Goal: Task Accomplishment & Management: Manage account settings

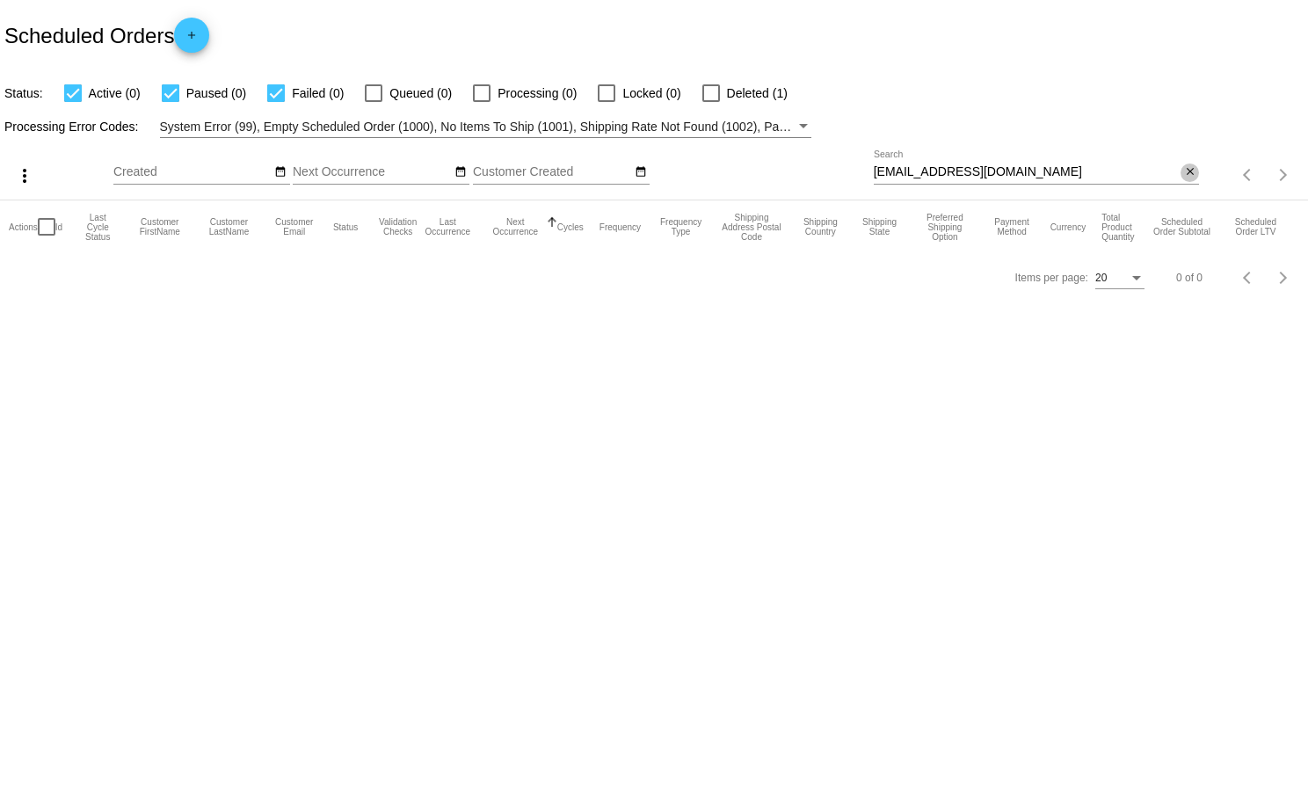
click at [1192, 172] on mat-icon "close" at bounding box center [1190, 172] width 12 height 14
click at [1205, 168] on div "Items per page: 20 0 of 0" at bounding box center [1253, 174] width 109 height 49
click at [1194, 200] on mat-table "Actions Id Last Cycle Status Customer FirstName Customer LastName Customer Emai…" at bounding box center [654, 226] width 1308 height 53
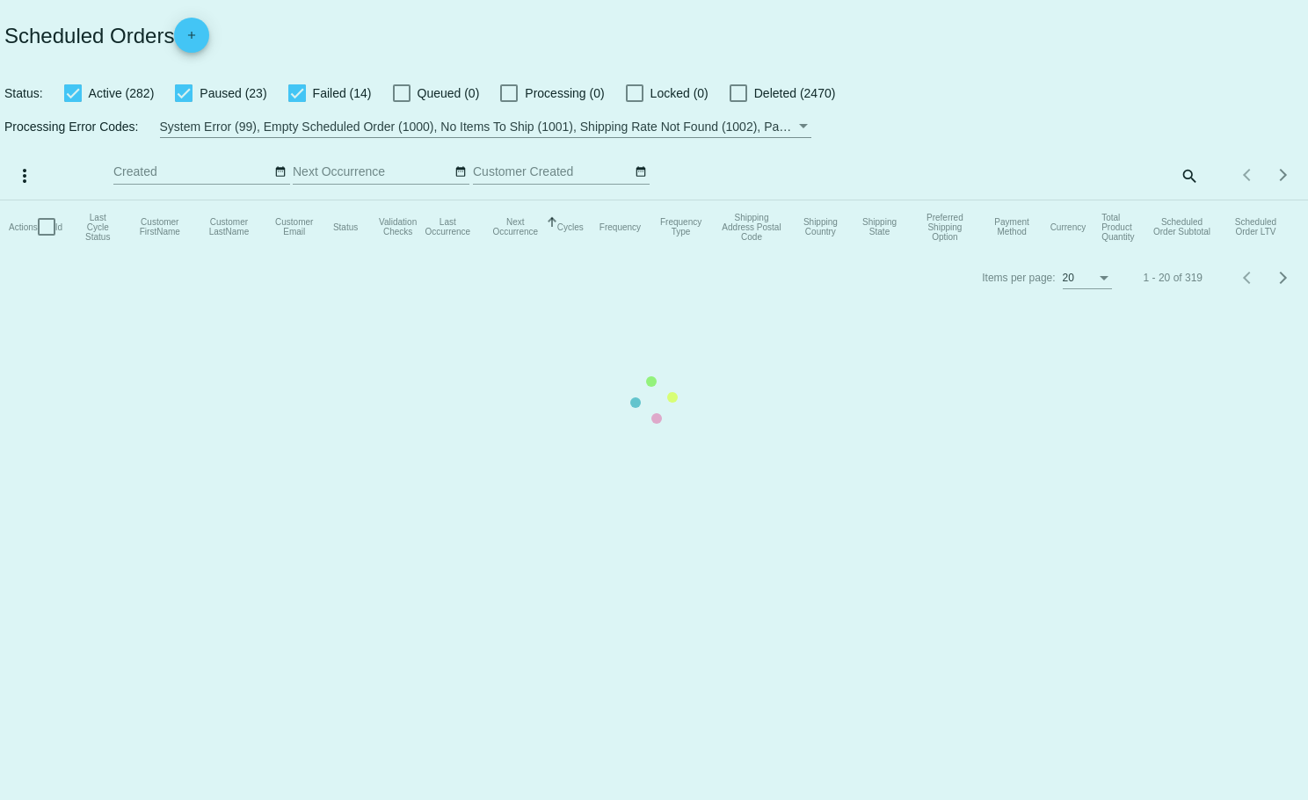
click at [1194, 200] on mat-table "Actions Id Last Cycle Status Customer FirstName Customer LastName Customer Emai…" at bounding box center [654, 226] width 1308 height 53
click at [1183, 200] on mat-table "Actions Id Last Cycle Status Customer FirstName Customer LastName Customer Emai…" at bounding box center [654, 226] width 1308 height 53
click at [1183, 171] on app-dashboard-scheduled-orders "Scheduled Orders add Status: Active (282) Paused (23) Failed (14) Queued (0) Pr…" at bounding box center [654, 151] width 1308 height 302
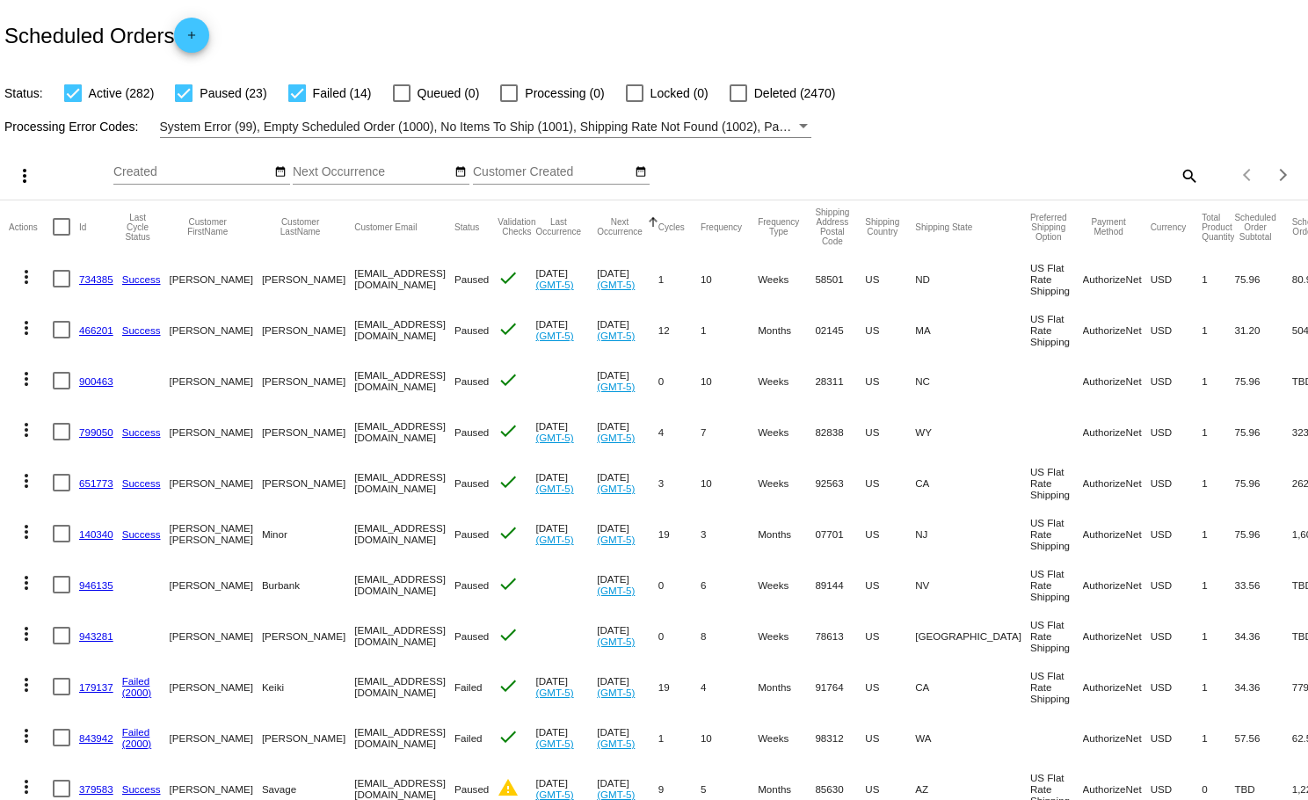
click at [1183, 171] on mat-icon "search" at bounding box center [1188, 175] width 21 height 27
click at [1183, 171] on input "Search" at bounding box center [1037, 172] width 326 height 14
paste input "[EMAIL_ADDRESS][DOMAIN_NAME]"
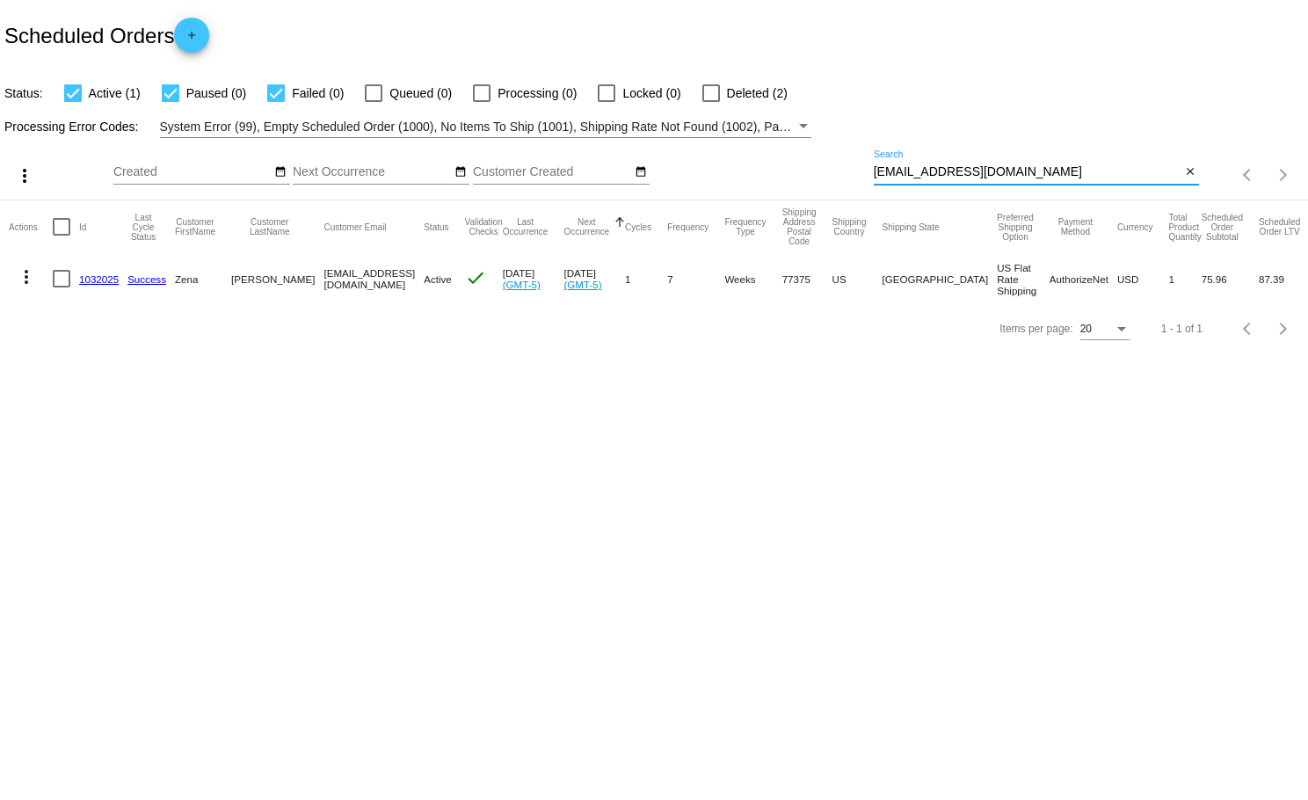
type input "[EMAIL_ADDRESS][DOMAIN_NAME]"
click at [28, 276] on mat-icon "more_vert" at bounding box center [26, 276] width 21 height 21
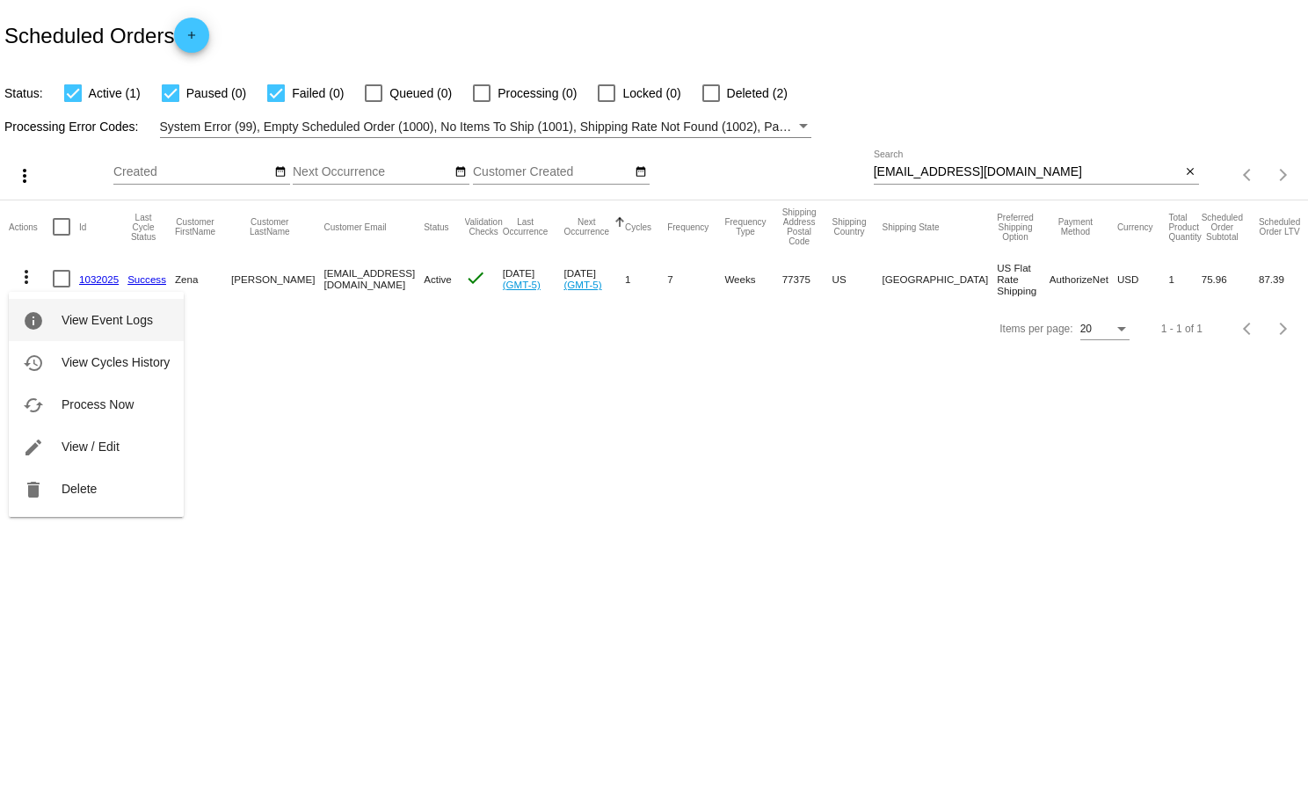
click at [127, 317] on span "View Event Logs" at bounding box center [107, 320] width 91 height 14
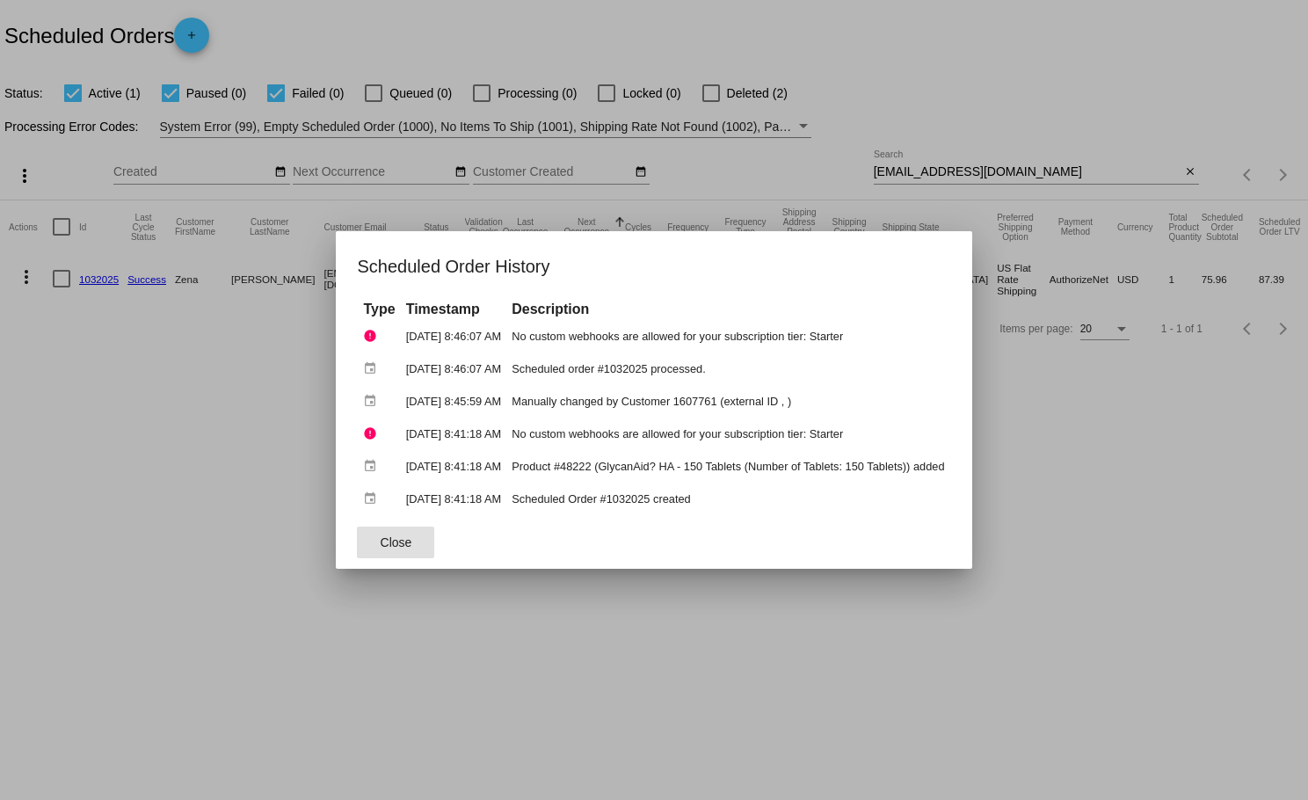
click at [389, 547] on span "Close" at bounding box center [397, 542] width 32 height 14
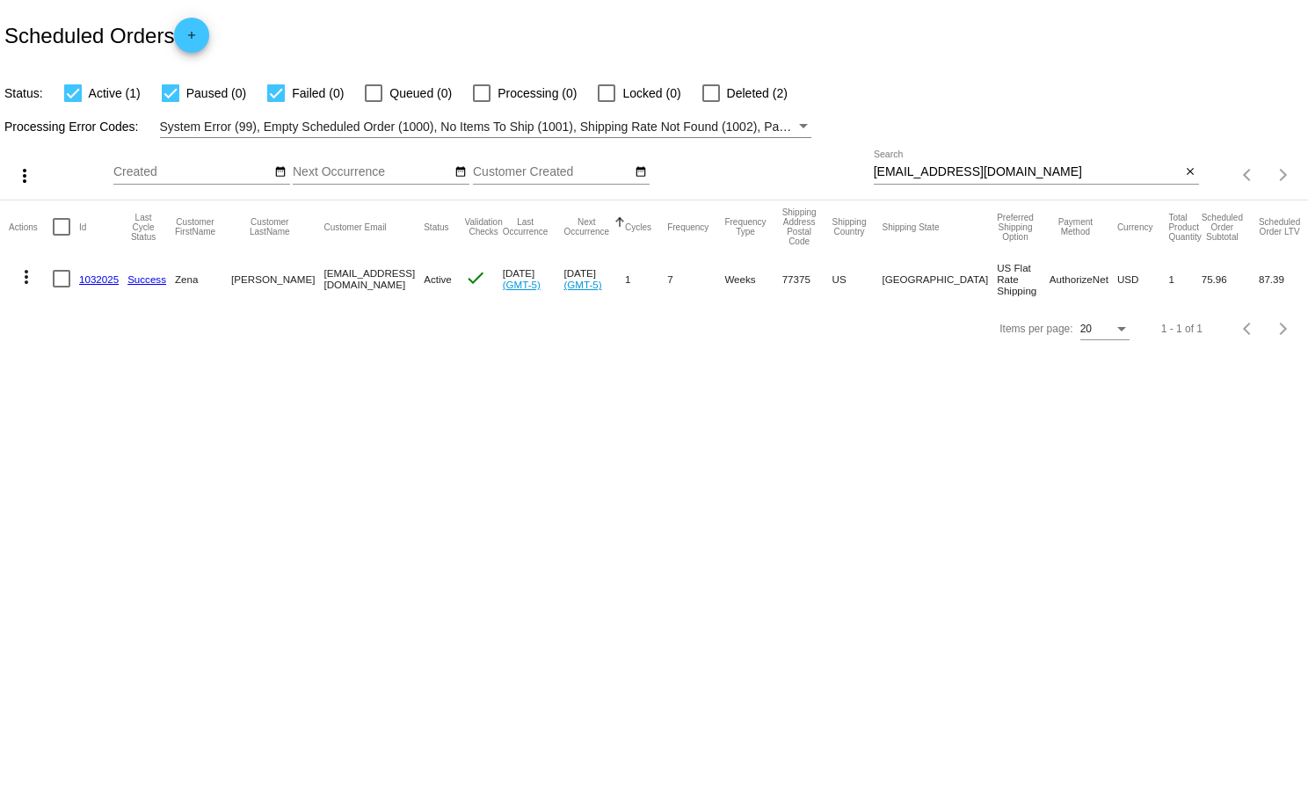
click at [703, 90] on div at bounding box center [712, 93] width 18 height 18
click at [710, 102] on input "Deleted (2)" at bounding box center [710, 102] width 1 height 1
checkbox input "true"
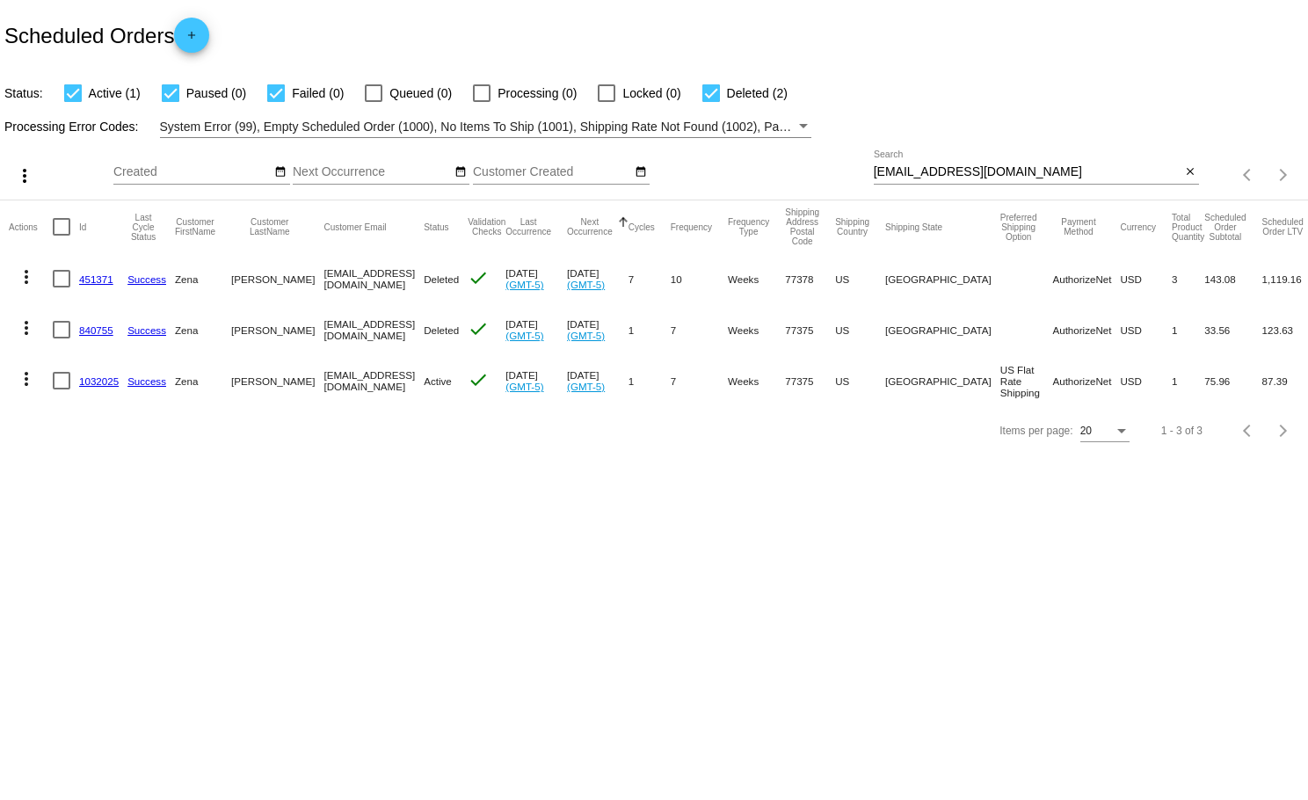
click at [25, 375] on mat-icon "more_vert" at bounding box center [26, 378] width 21 height 21
click at [85, 422] on span "View Event Logs" at bounding box center [107, 422] width 91 height 14
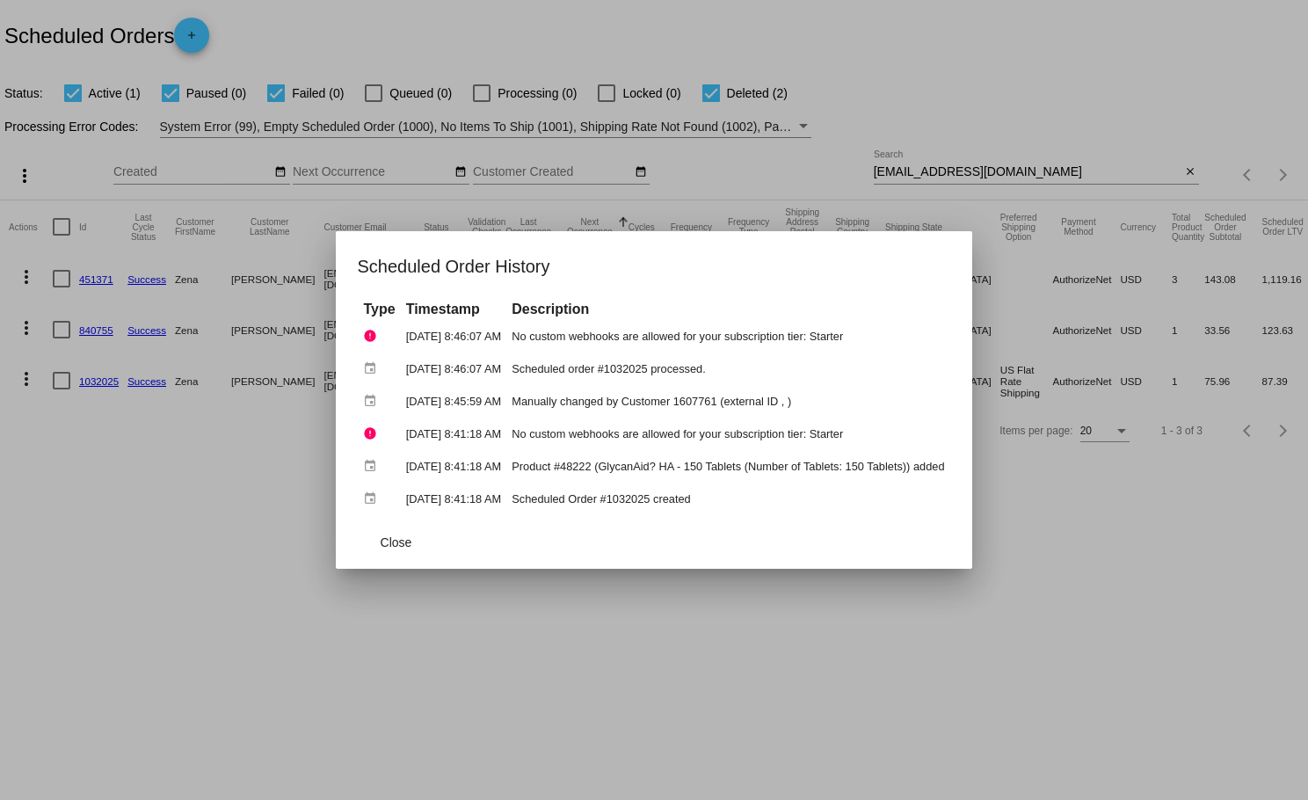
click at [218, 501] on div at bounding box center [654, 400] width 1308 height 800
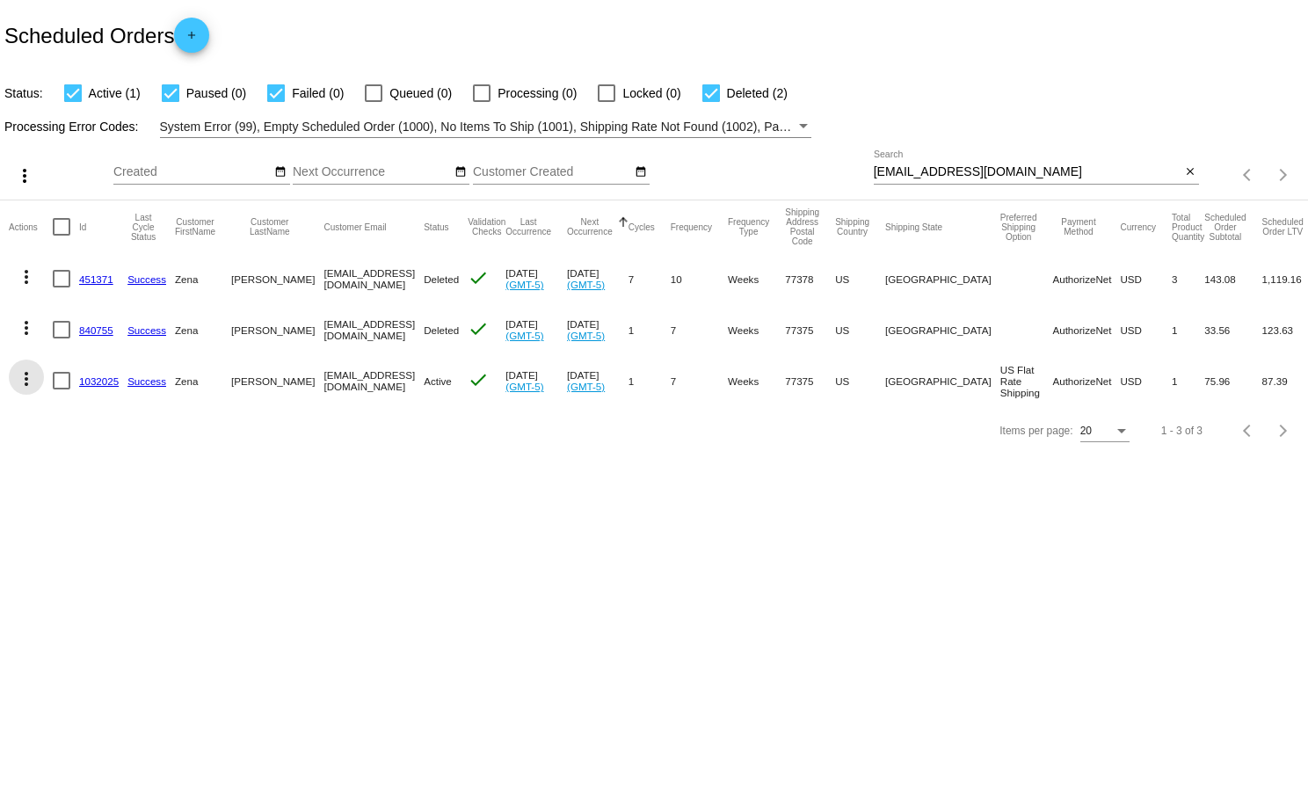
click at [21, 372] on mat-icon "more_vert" at bounding box center [26, 378] width 21 height 21
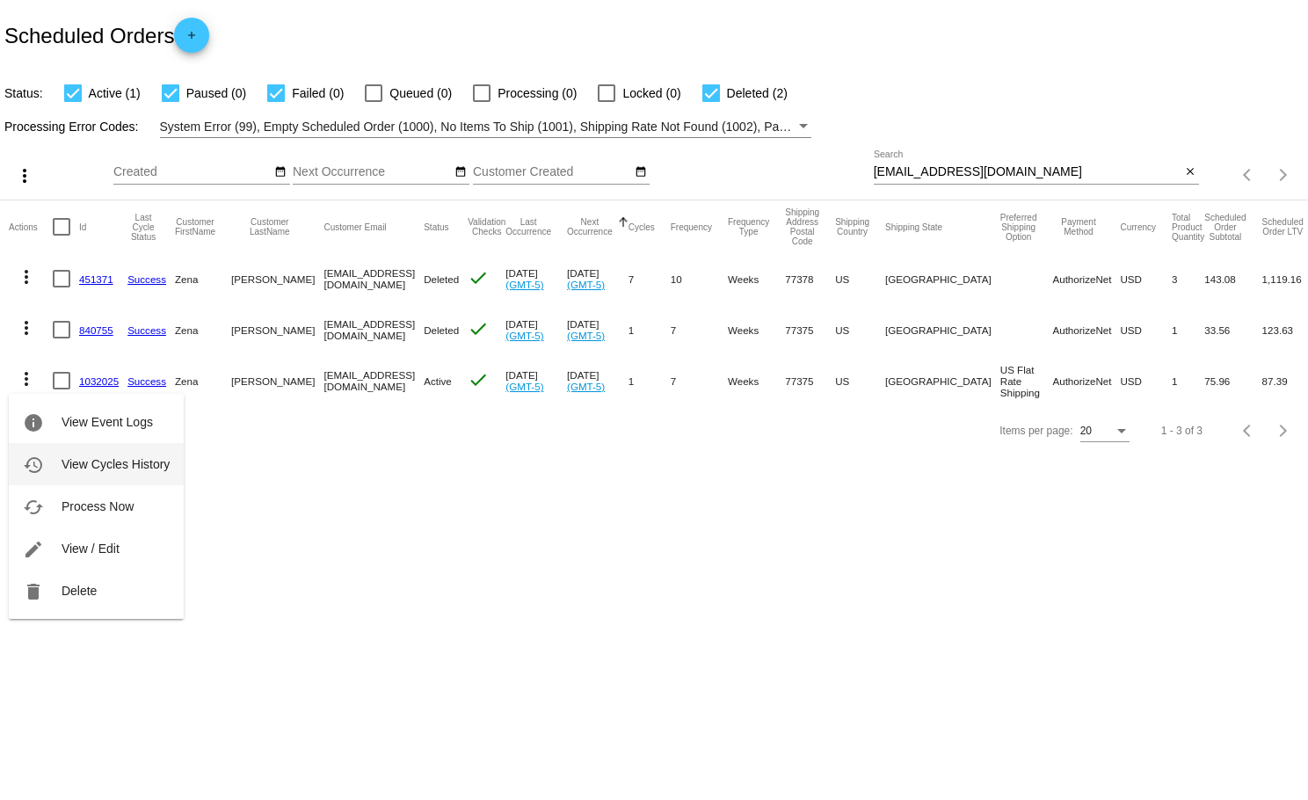
click at [111, 470] on span "View Cycles History" at bounding box center [116, 464] width 108 height 14
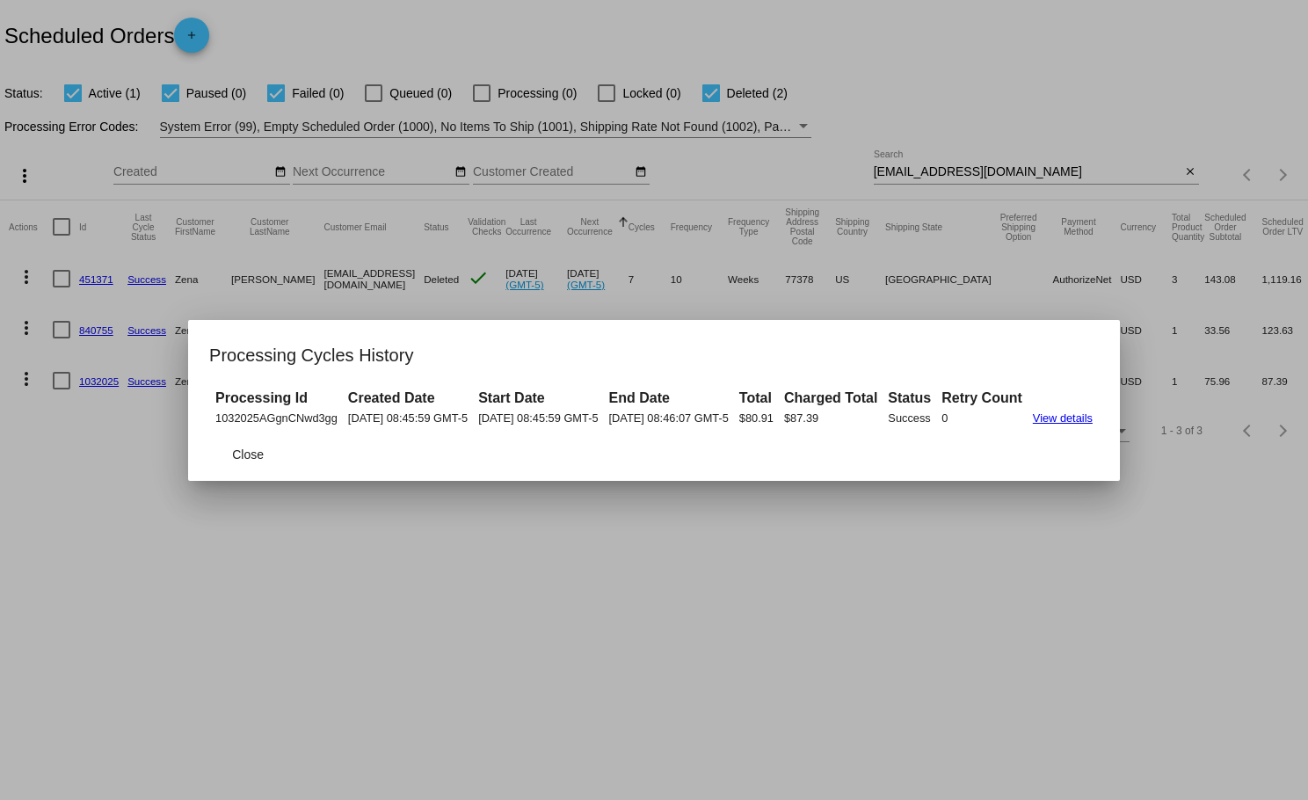
click at [1093, 419] on link "View details" at bounding box center [1063, 417] width 60 height 13
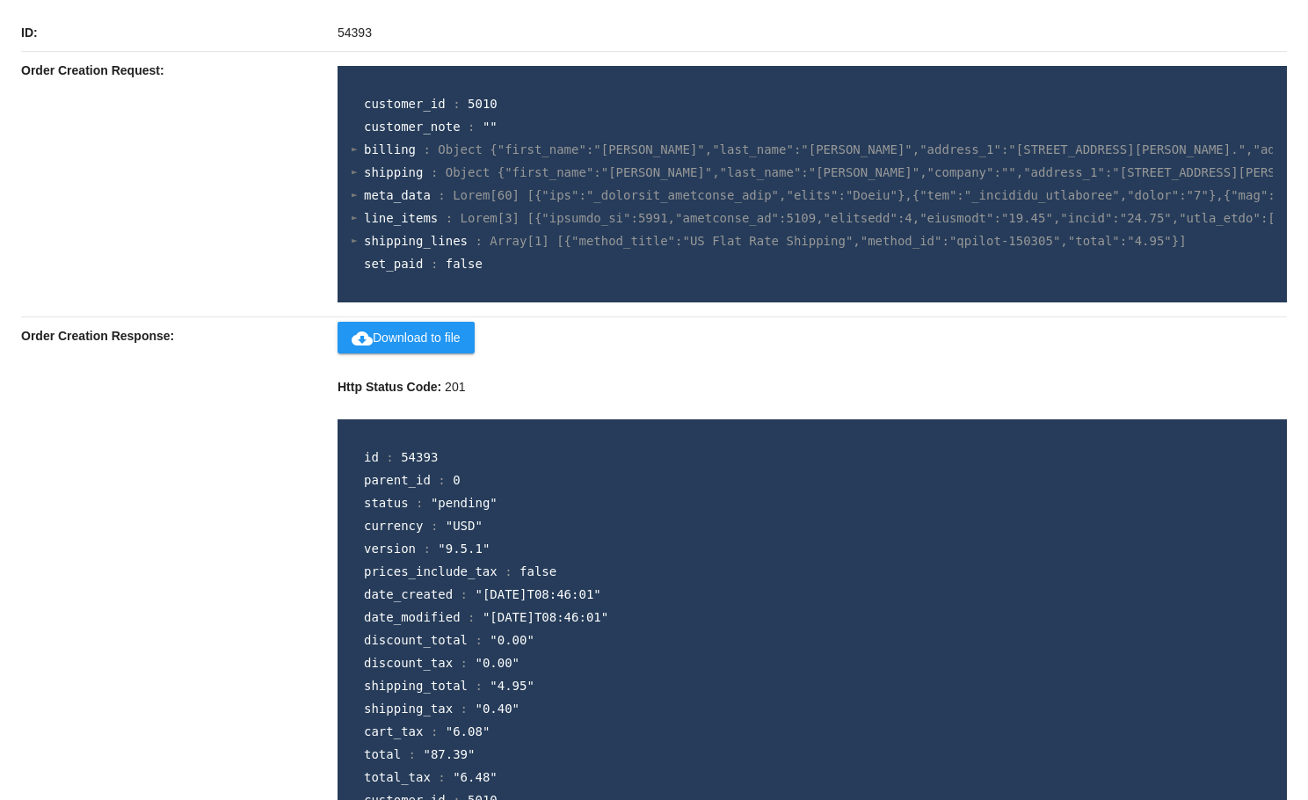
scroll to position [781, 0]
